Goal: Transaction & Acquisition: Purchase product/service

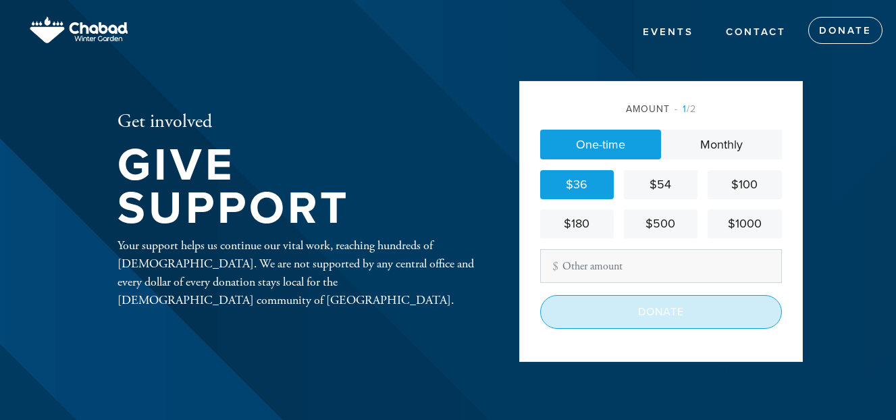
click at [655, 310] on input "Donate" at bounding box center [661, 312] width 242 height 34
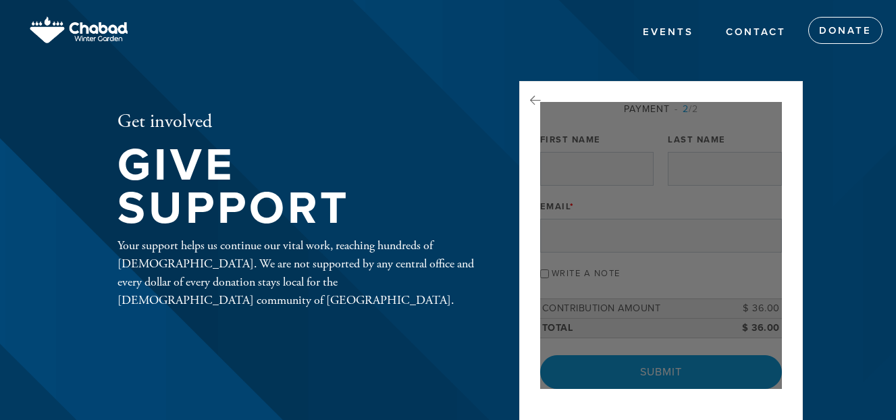
click at [668, 310] on div at bounding box center [661, 245] width 242 height 287
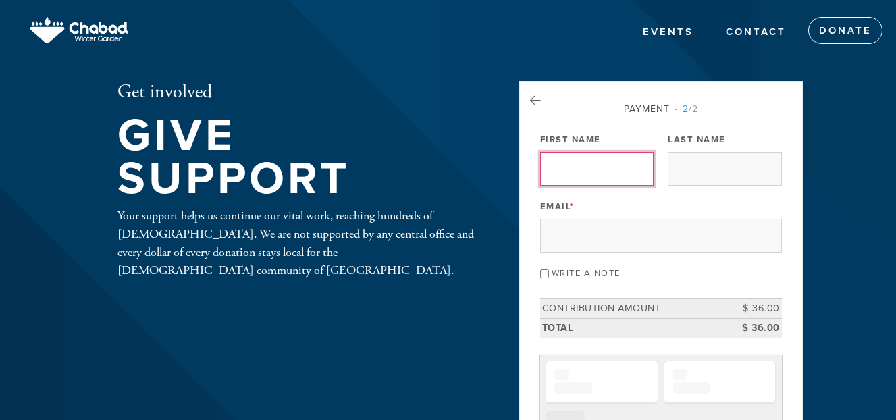
click at [557, 160] on input "First Name" at bounding box center [596, 169] width 113 height 34
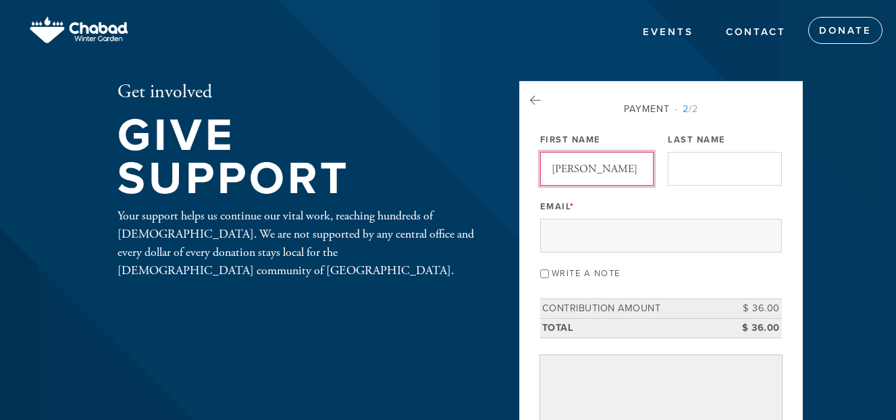
type input "[PERSON_NAME]"
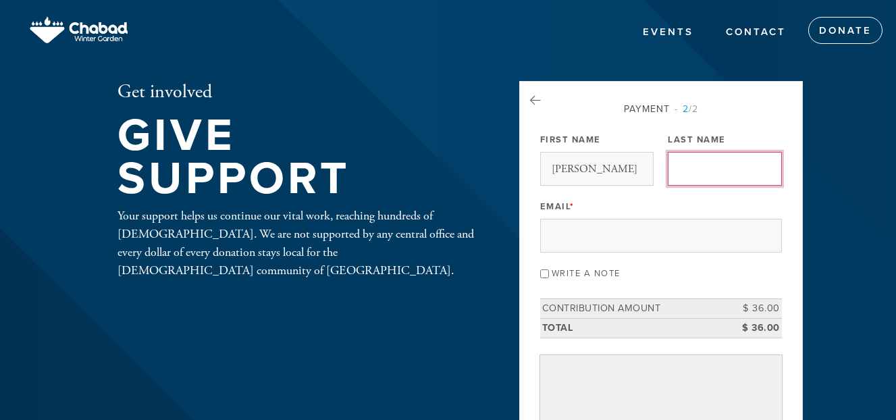
click at [688, 170] on input "Last Name" at bounding box center [723, 169] width 113 height 34
type input "Besen-Yehiel"
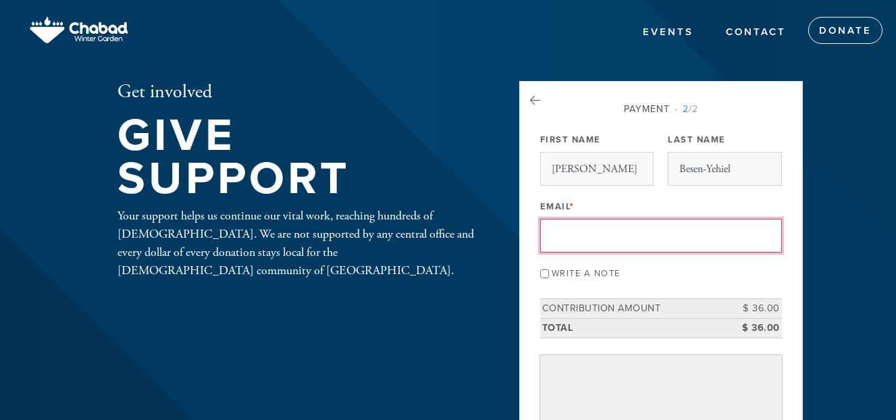
click at [618, 235] on input "Email *" at bounding box center [661, 236] width 242 height 34
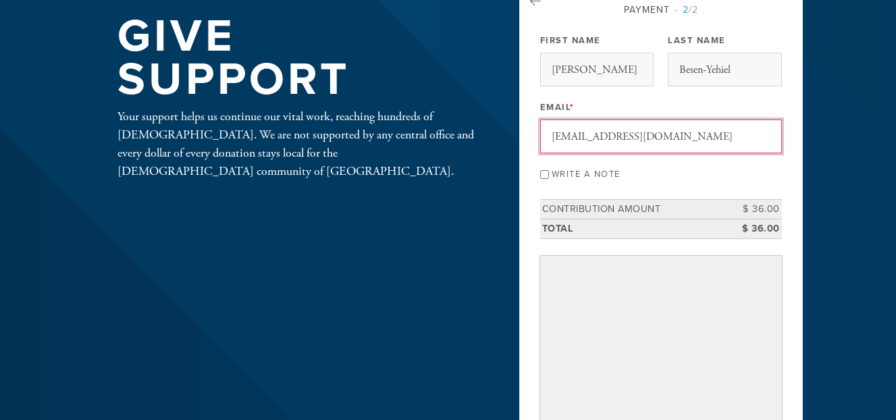
scroll to position [135, 0]
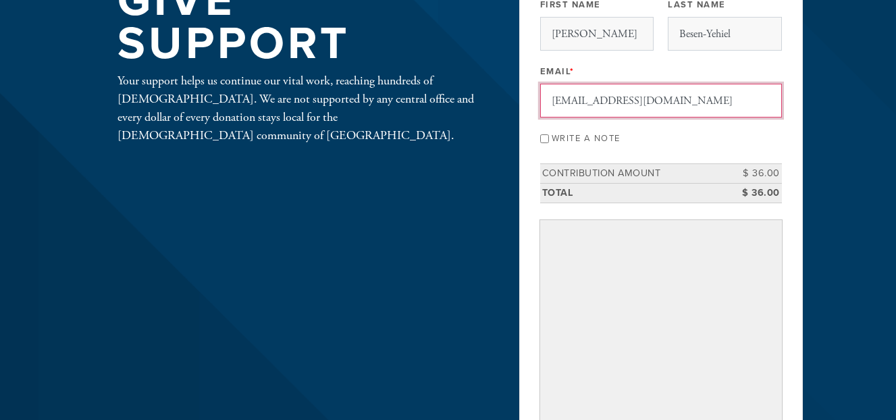
type input "saravilha@hotmail.com"
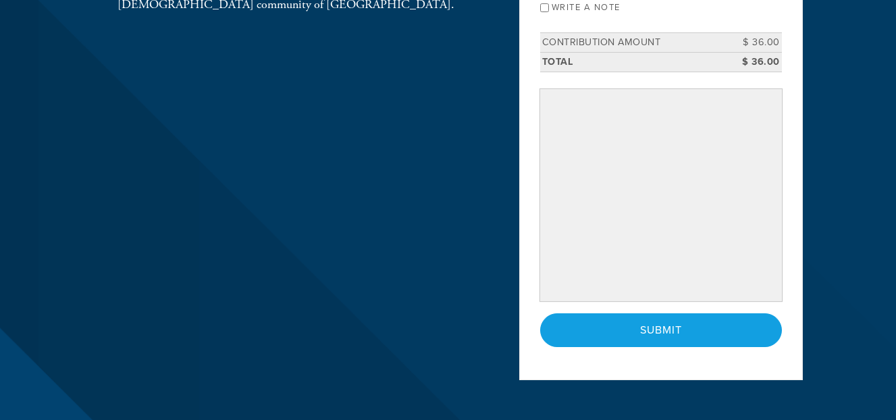
scroll to position [277, 0]
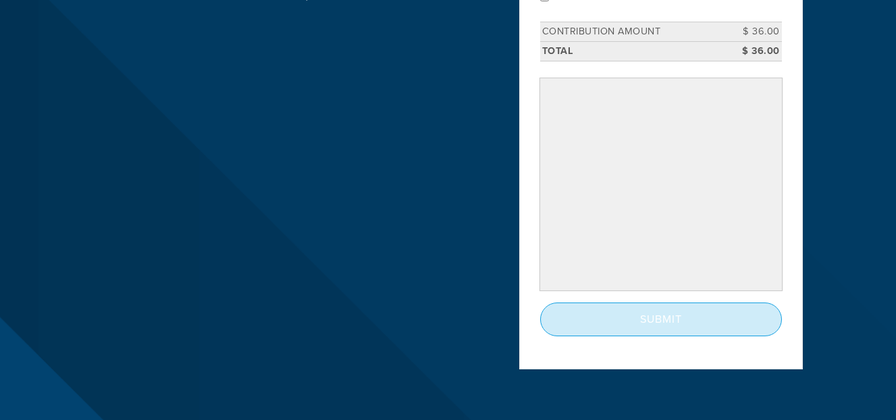
click at [654, 315] on input "Submit" at bounding box center [661, 319] width 242 height 34
